Goal: Navigation & Orientation: Find specific page/section

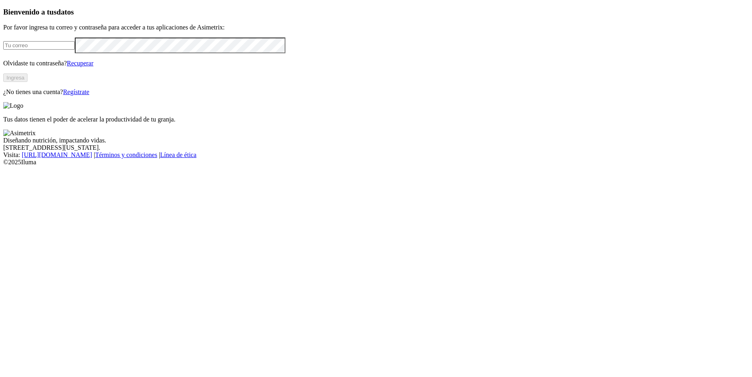
type input "[PERSON_NAME][EMAIL_ADDRESS][PERSON_NAME][DOMAIN_NAME]"
click at [27, 82] on button "Ingresa" at bounding box center [15, 78] width 24 height 8
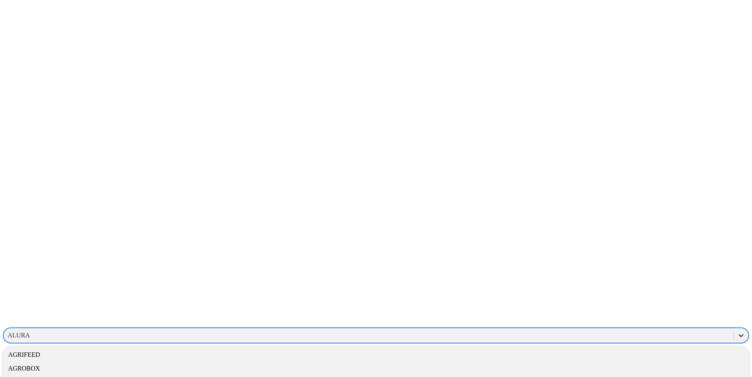
click at [737, 332] on icon at bounding box center [741, 336] width 8 height 8
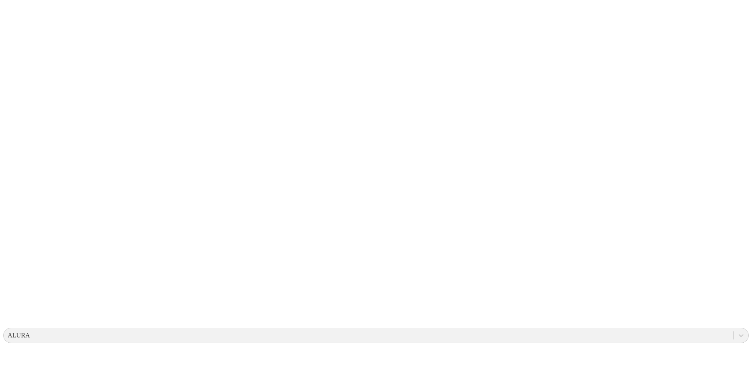
click at [737, 332] on icon at bounding box center [741, 336] width 8 height 8
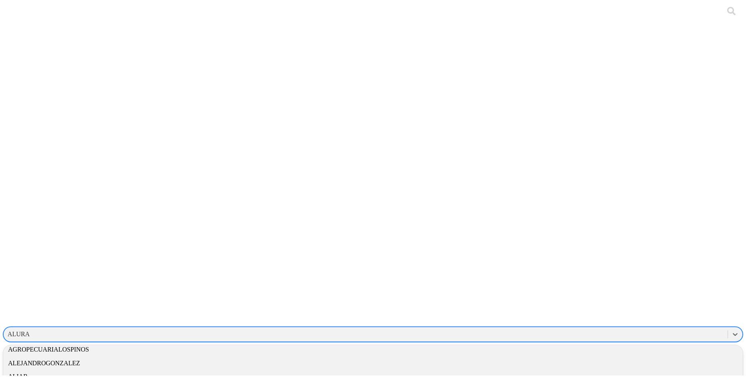
scroll to position [196, 0]
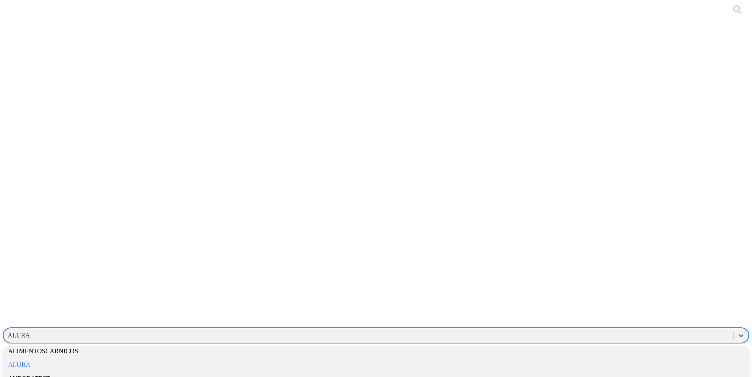
click at [637, 331] on div "ALIAR" at bounding box center [375, 338] width 745 height 14
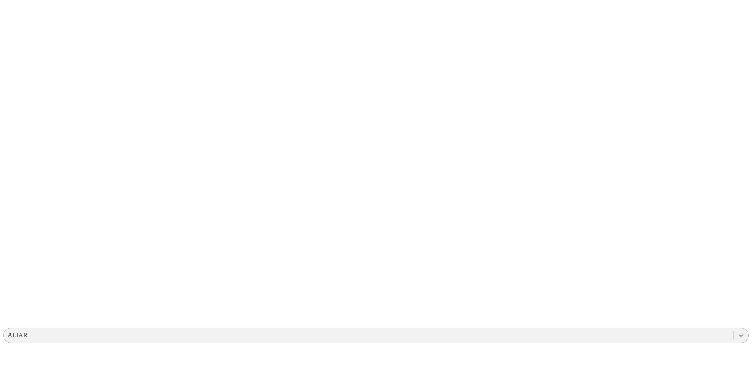
click at [737, 332] on icon at bounding box center [741, 336] width 8 height 8
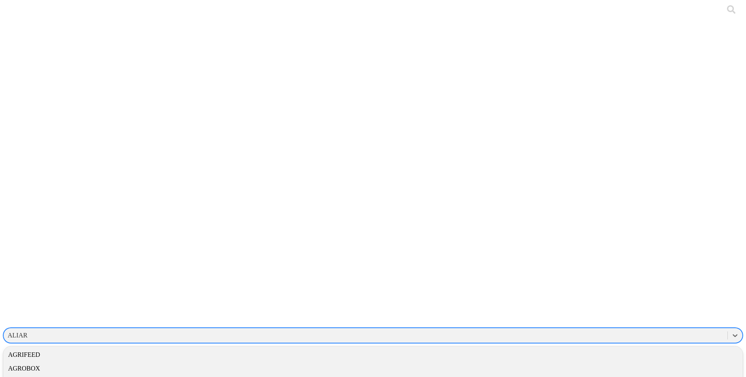
click at [578, 330] on div "ALIAR" at bounding box center [365, 336] width 723 height 12
click at [615, 302] on div "PROVIMI-CARGILL" at bounding box center [372, 309] width 739 height 14
